Goal: Communication & Community: Ask a question

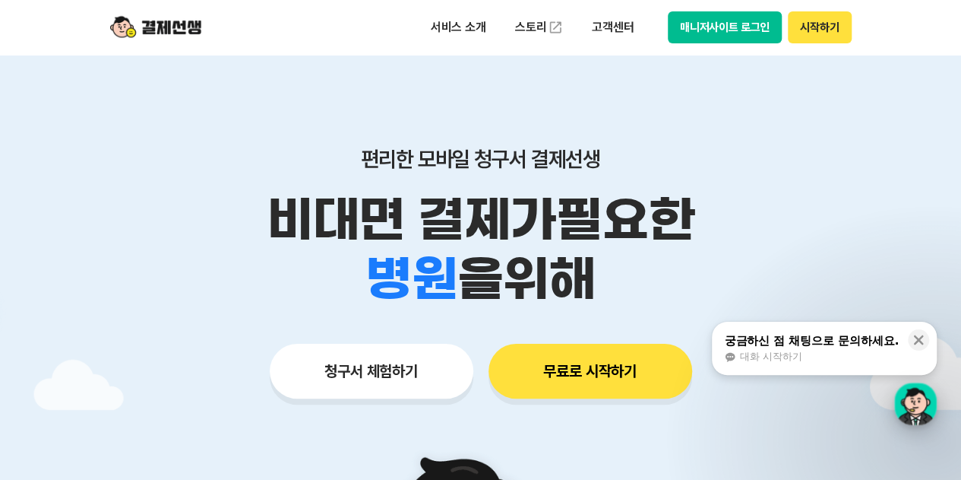
click at [923, 408] on div "button" at bounding box center [915, 403] width 43 height 43
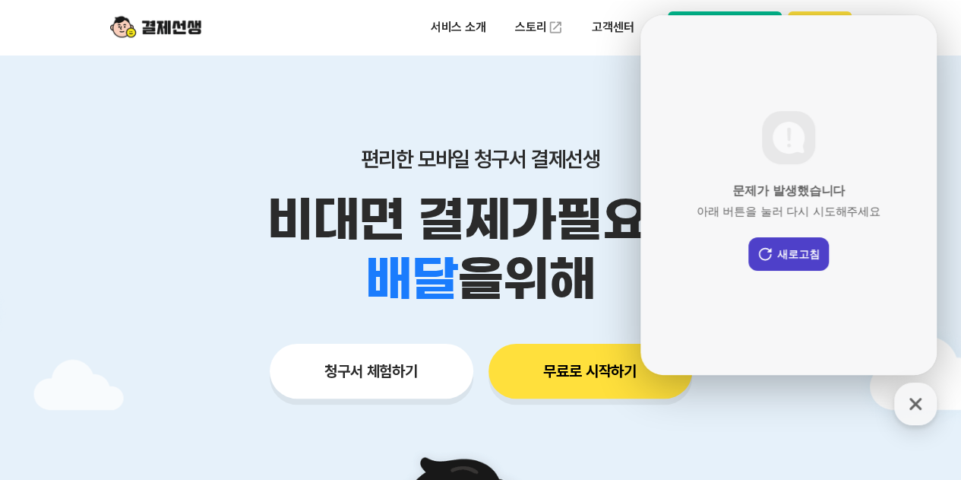
click at [785, 255] on button "새로고침" at bounding box center [789, 253] width 81 height 33
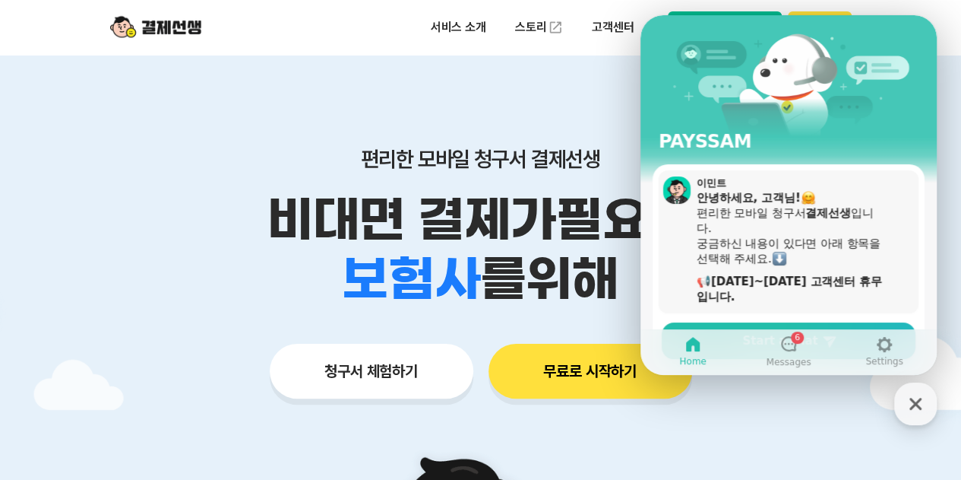
scroll to position [152, 0]
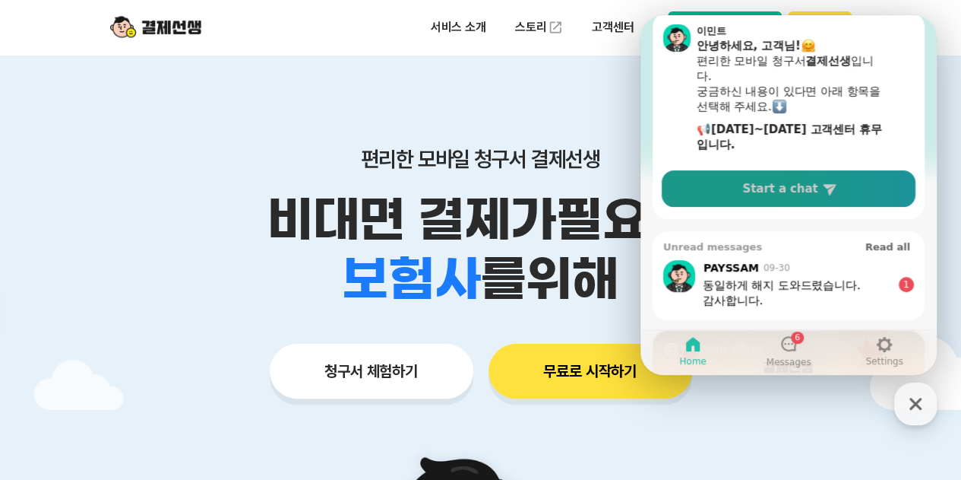
click at [814, 203] on link "Start a chat" at bounding box center [789, 188] width 254 height 36
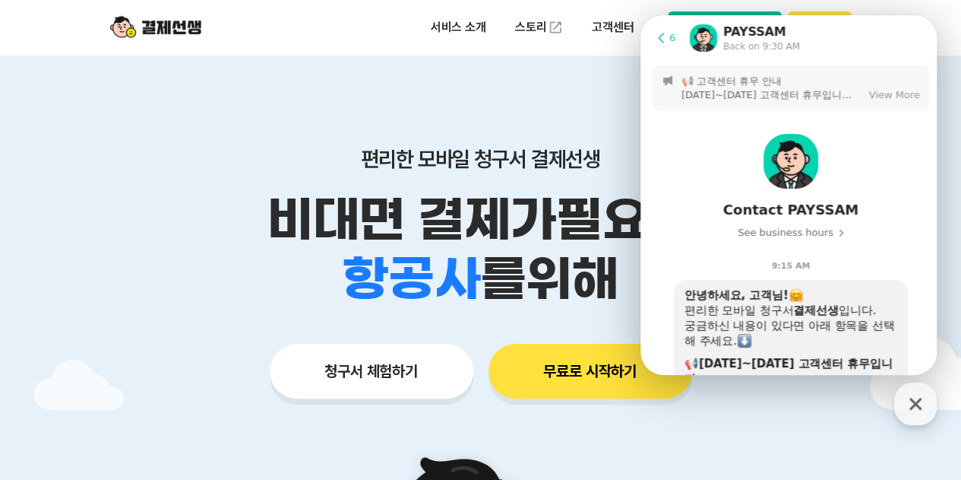
click at [667, 36] on icon at bounding box center [661, 37] width 15 height 15
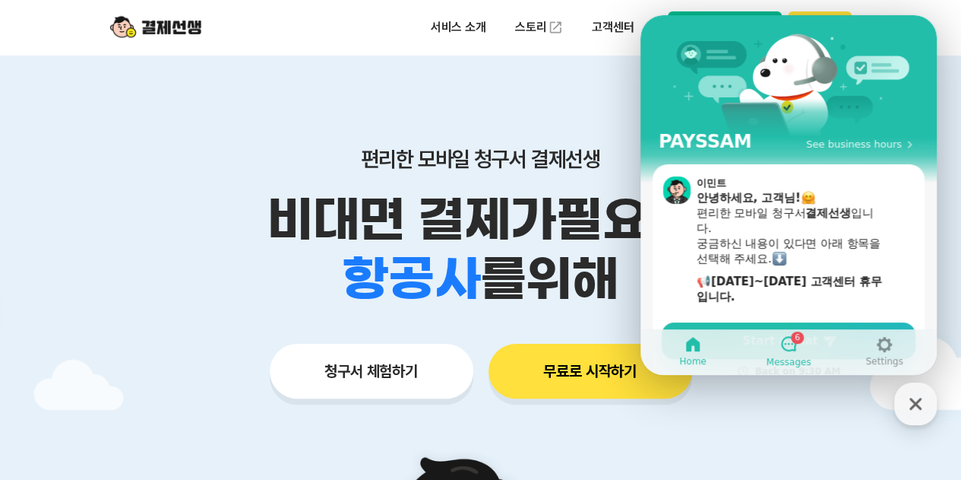
click at [774, 352] on link "6 Messages" at bounding box center [789, 351] width 96 height 38
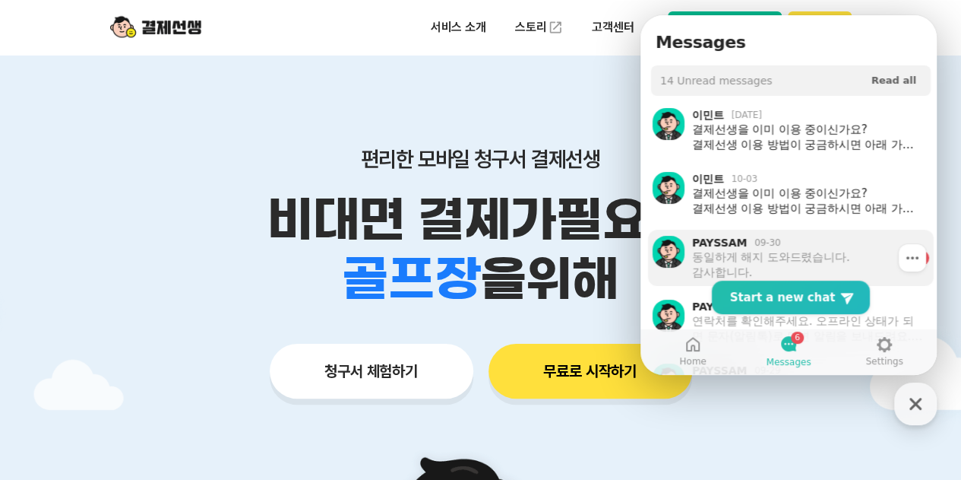
click at [818, 259] on div "동일하게 해지 도와드렸습니다. 감사합니다." at bounding box center [800, 264] width 216 height 30
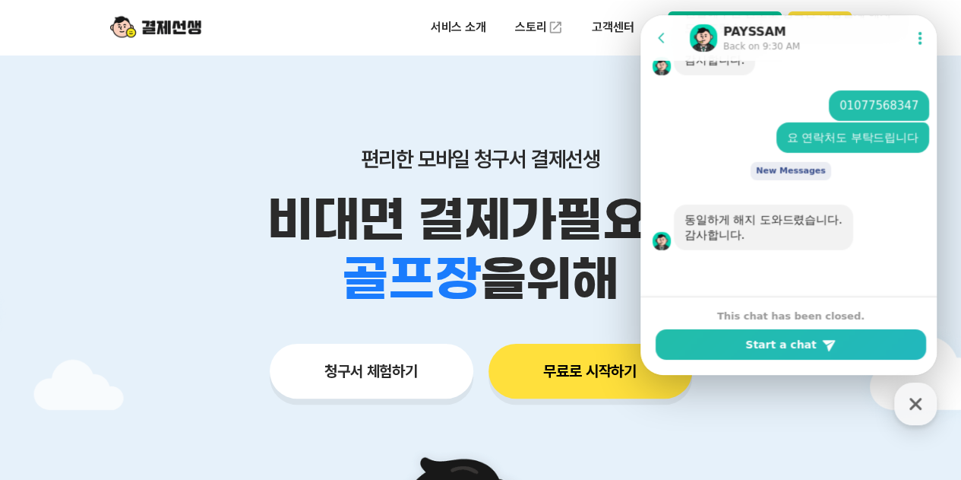
scroll to position [2452, 0]
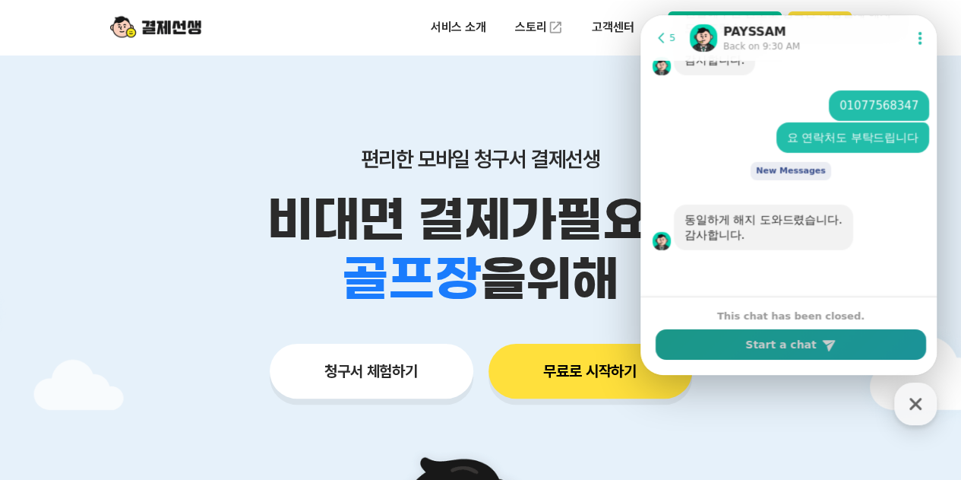
click at [795, 337] on button "Start a chat" at bounding box center [791, 344] width 271 height 30
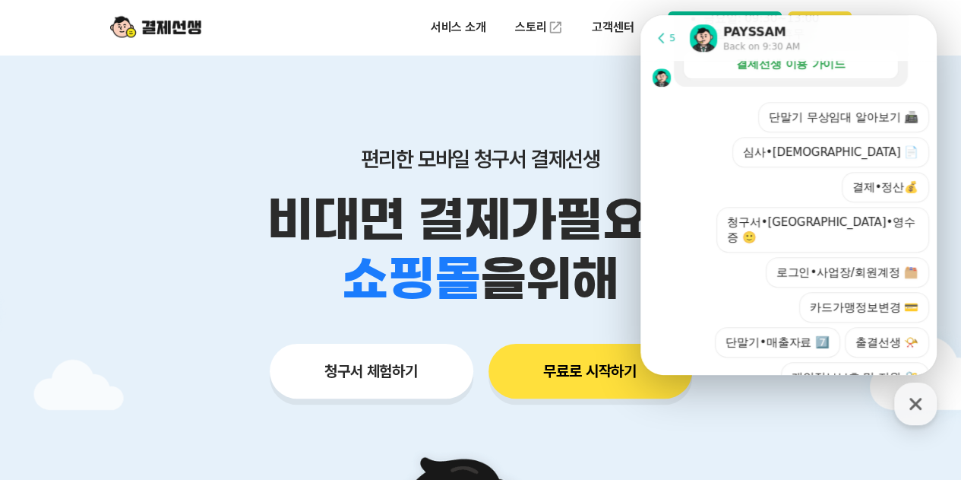
scroll to position [435, 0]
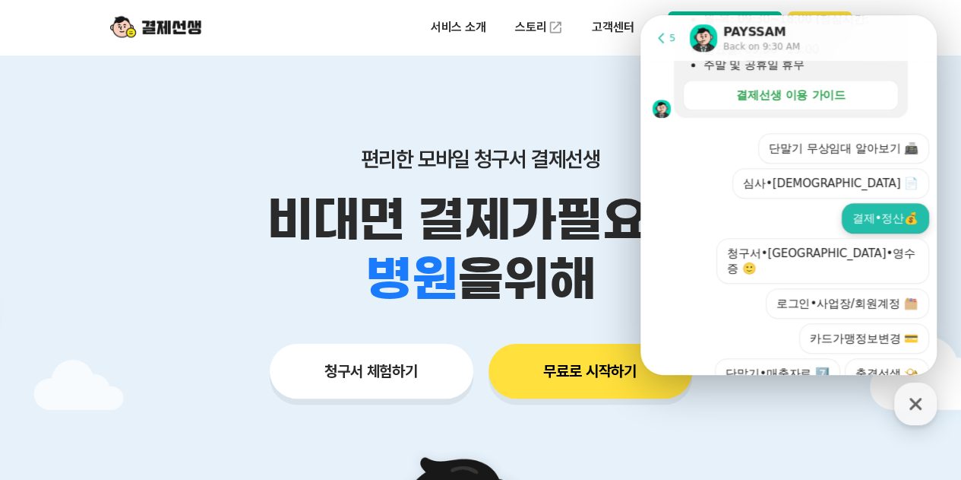
click at [870, 203] on button "결제•정산💰" at bounding box center [885, 218] width 87 height 30
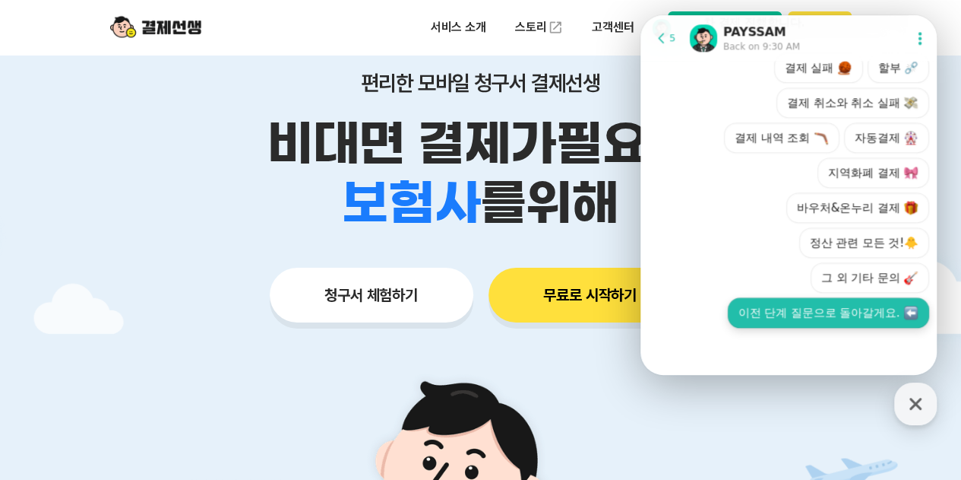
scroll to position [884, 0]
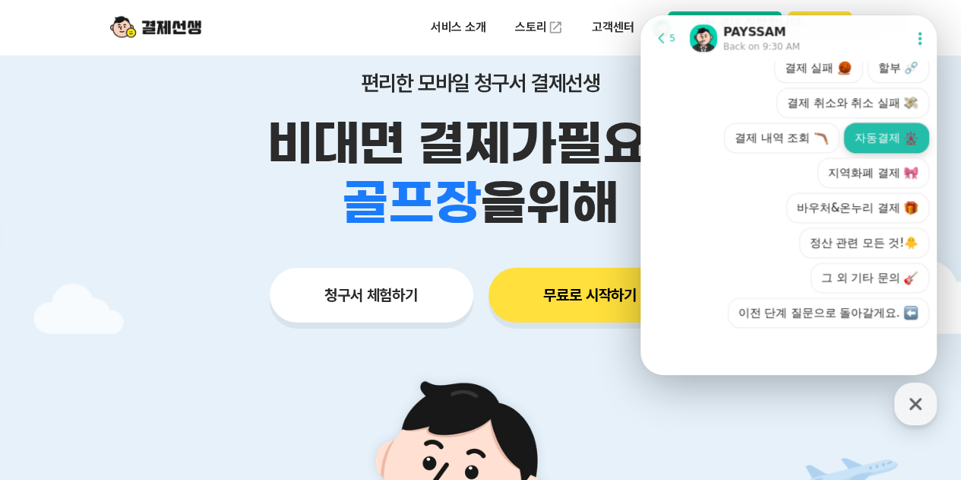
click at [866, 145] on button "자동결제" at bounding box center [886, 137] width 85 height 30
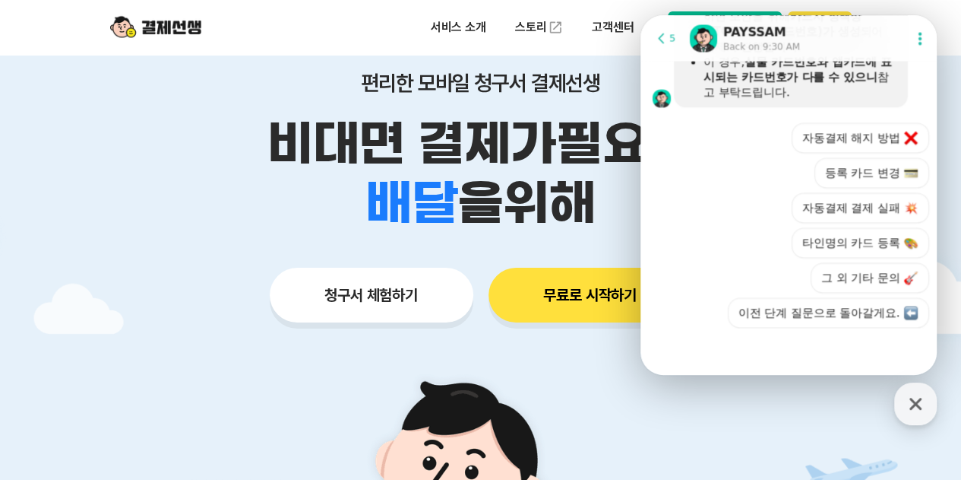
scroll to position [1301, 0]
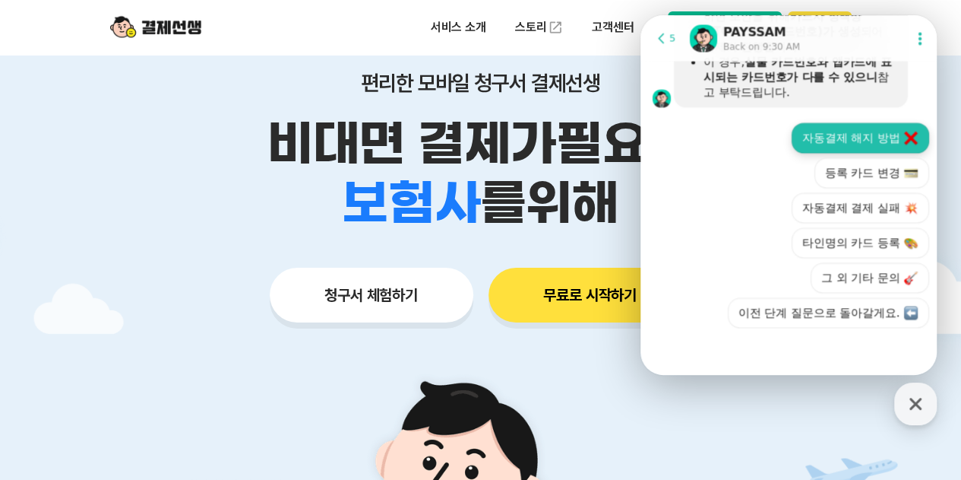
click at [865, 151] on button "자동결제 해지 방법" at bounding box center [861, 137] width 138 height 30
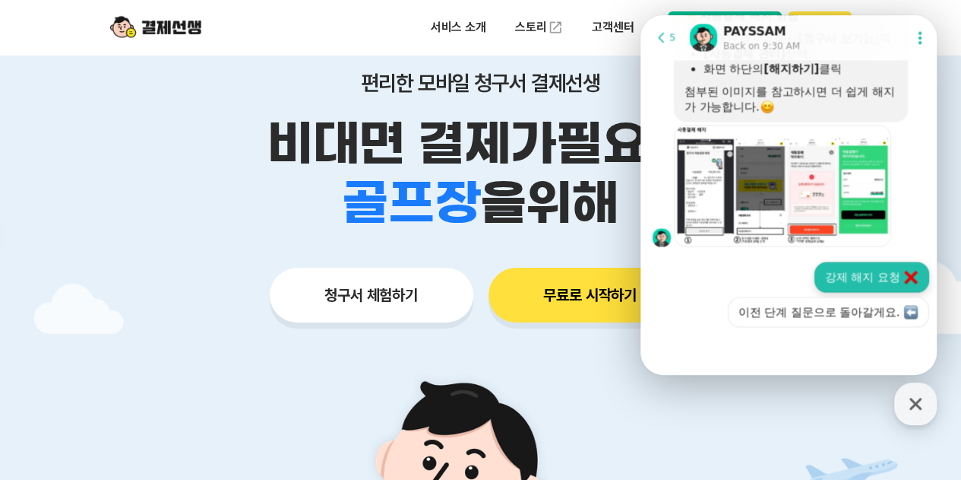
click at [872, 277] on button "강제 해지 요청" at bounding box center [872, 277] width 115 height 30
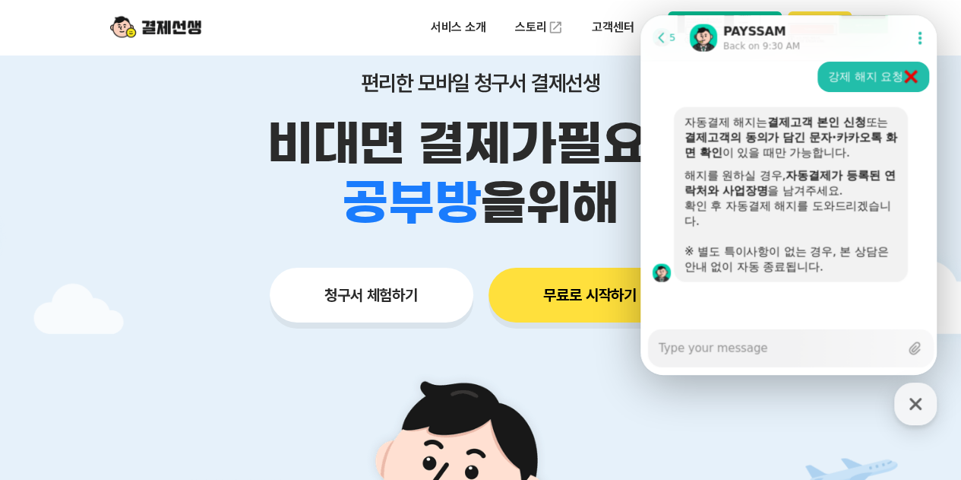
scroll to position [1702, 0]
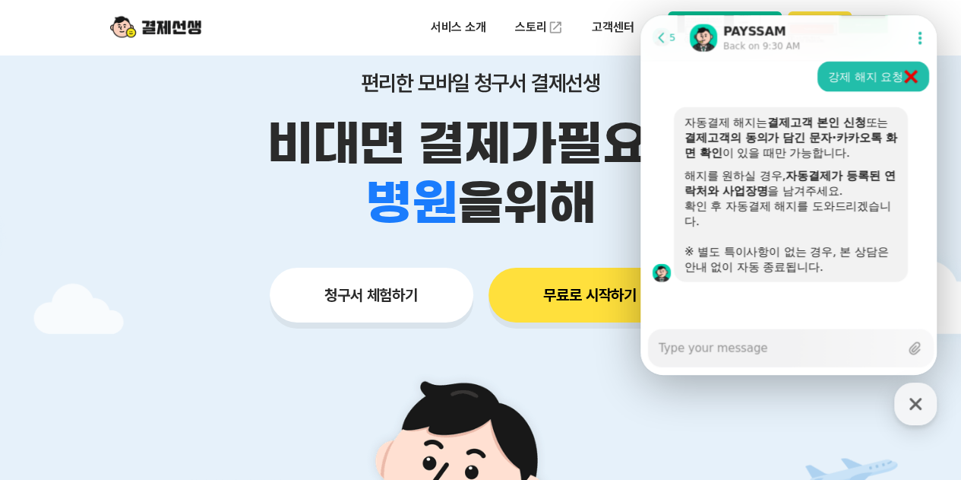
paste textarea "01026459010 01071960113 01027719776"
type textarea "x"
type textarea "01026459010 01071960113 01027719776"
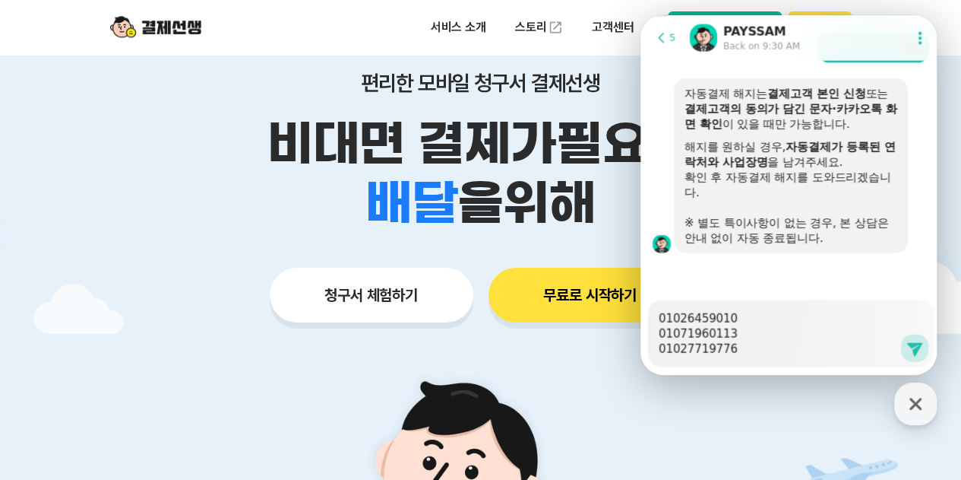
type textarea "x"
type textarea "01026459010 01071960113 01027719776"
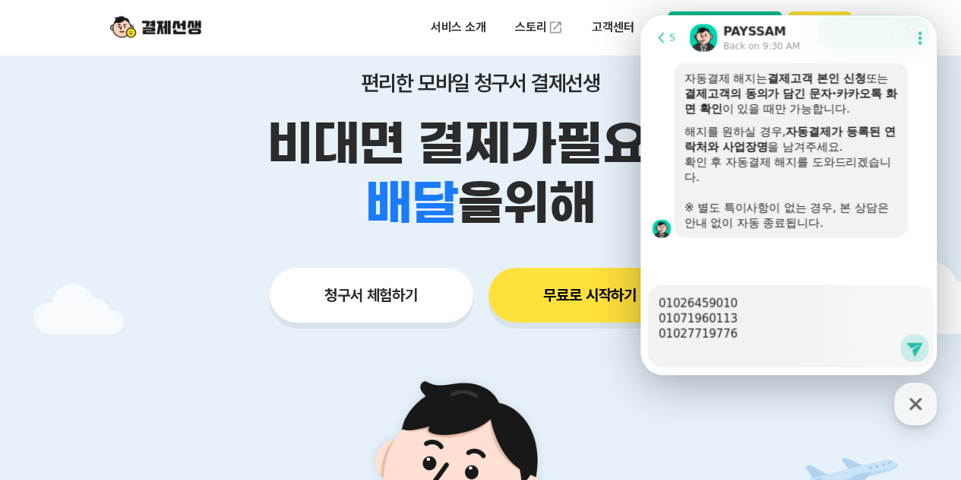
type textarea "x"
type textarea "01026459010 01071960113 01027719776"
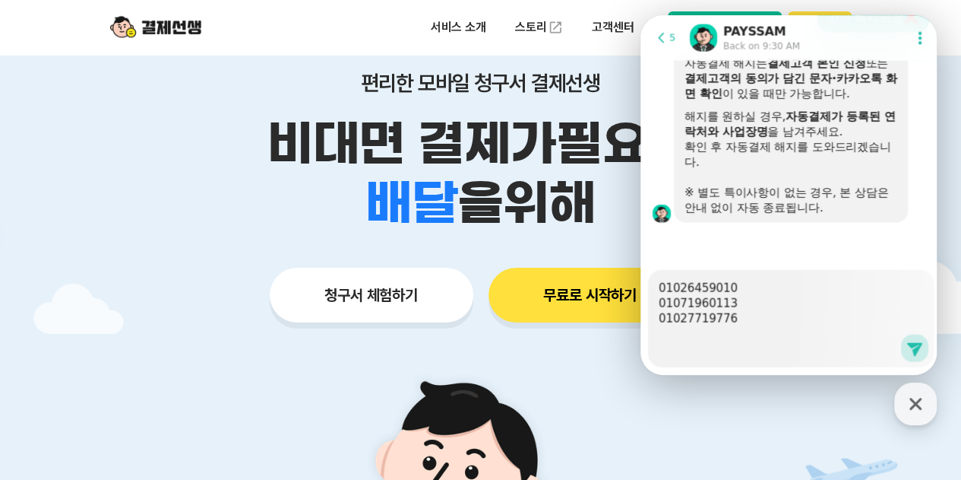
scroll to position [1762, 0]
type textarea "x"
type textarea "01026459010 01071960113 01027719776 r"
type textarea "x"
type textarea "01026459010 01071960113 01027719776"
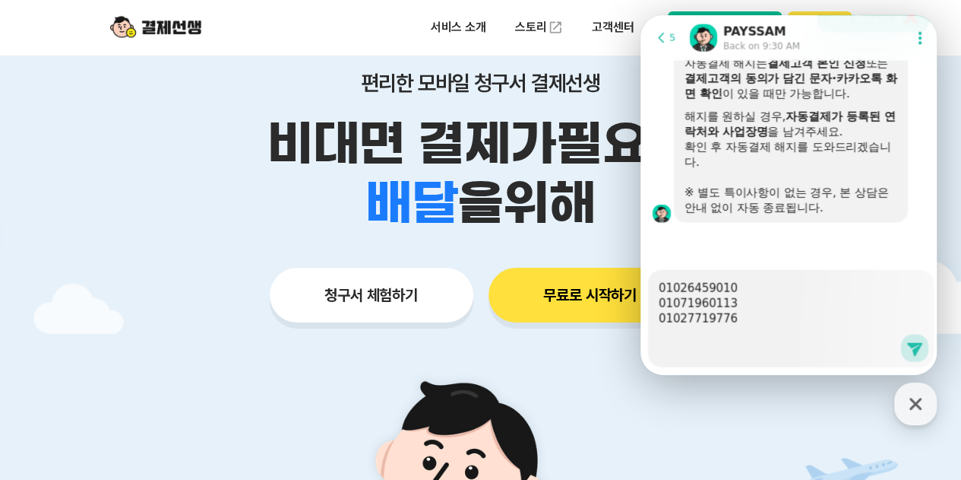
type textarea "x"
type textarea "01026459010 01071960113 01027719776 ㄲ"
type textarea "x"
type textarea "01026459010 01071960113 01027719776 끼"
type textarea "x"
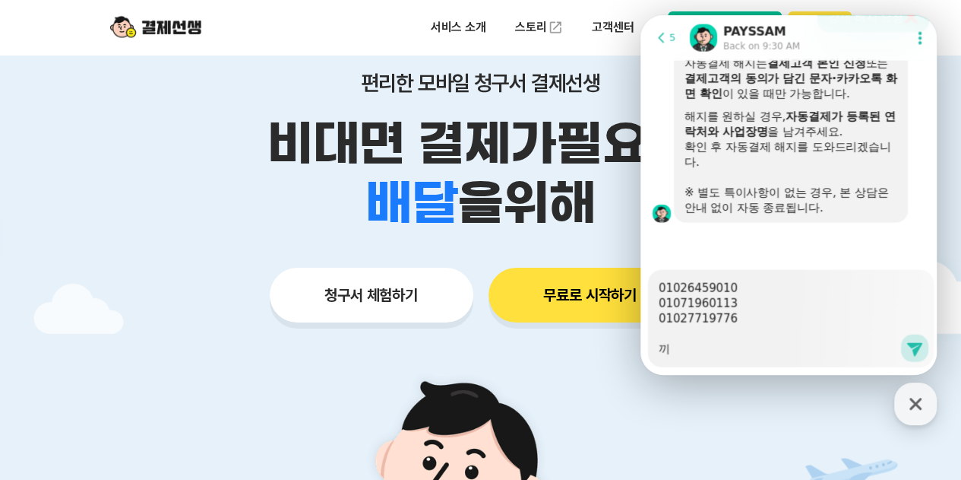
type textarea "01026459010 01071960113 01027719776 낀"
type textarea "x"
type textarea "01026459010 01071960113 01027719776 끼니"
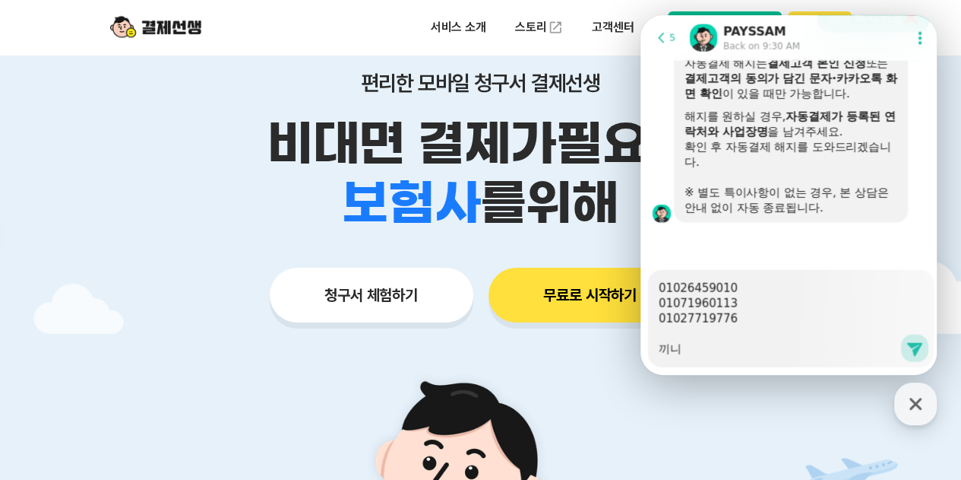
type textarea "x"
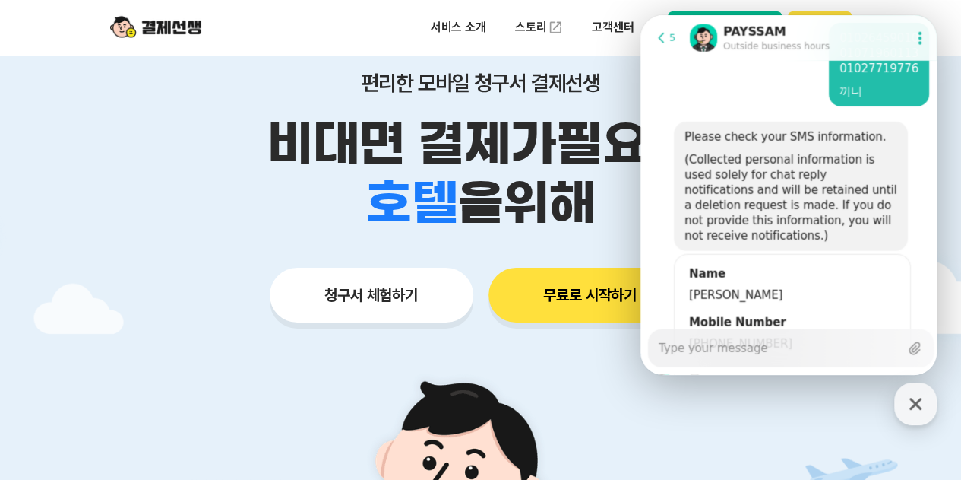
scroll to position [1704, 0]
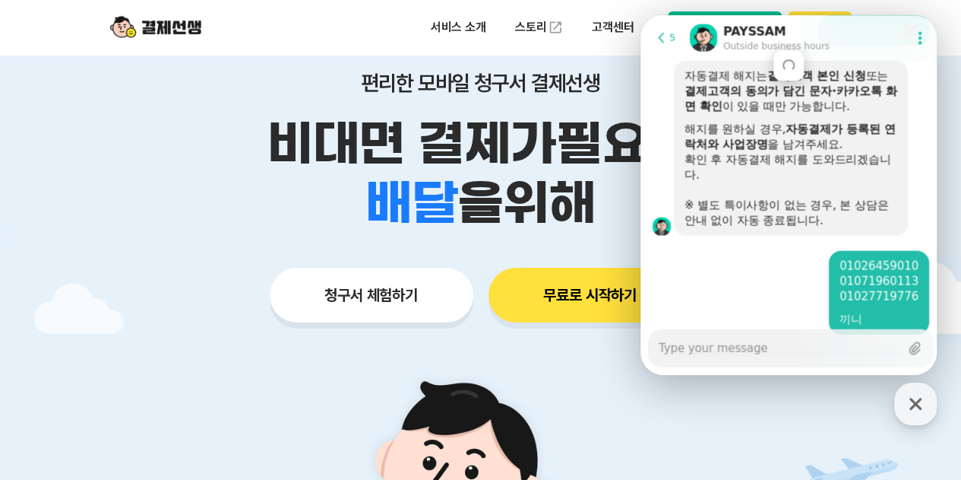
type textarea "x"
